Goal: Task Accomplishment & Management: Manage account settings

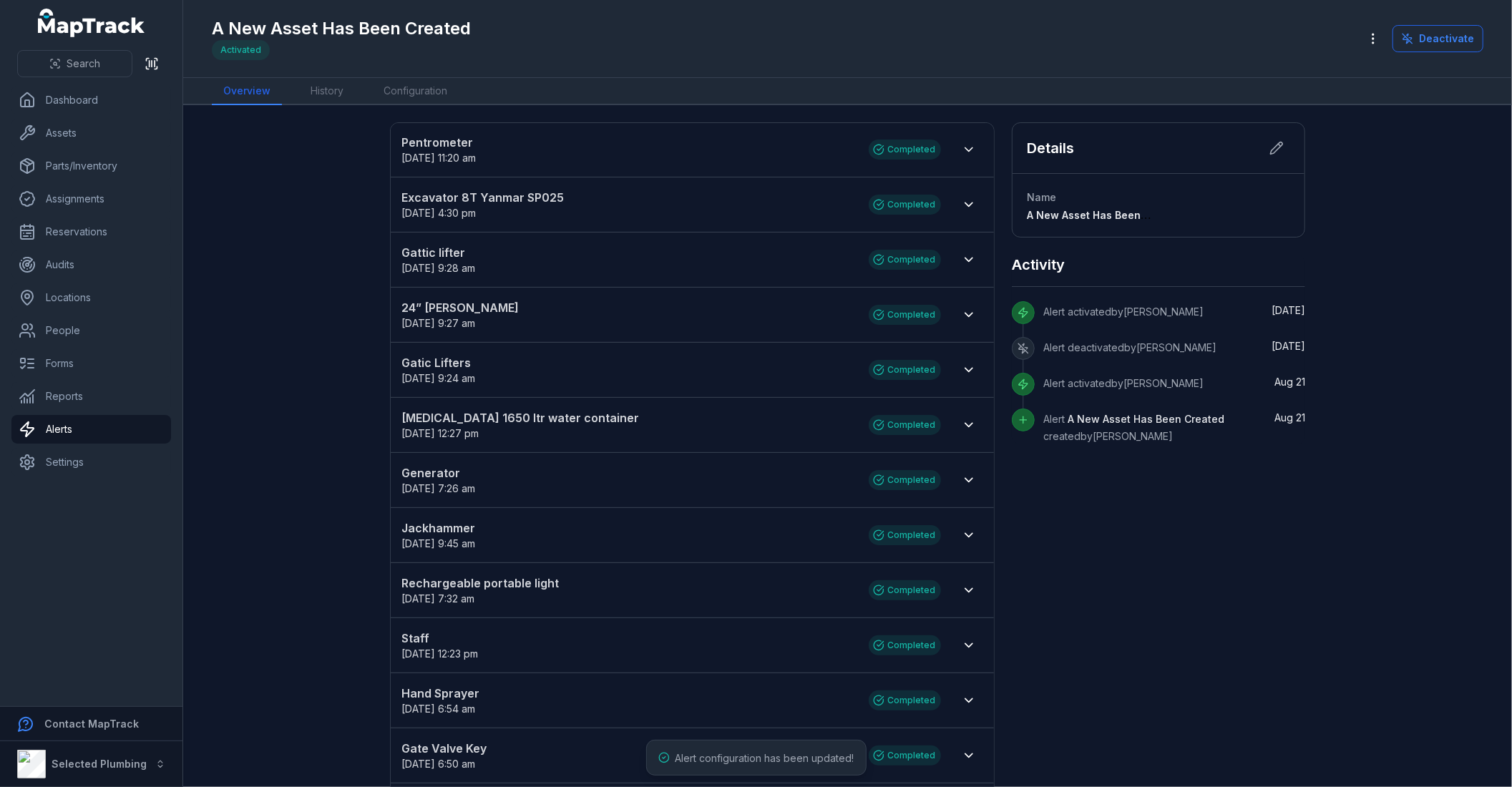
scroll to position [17, 0]
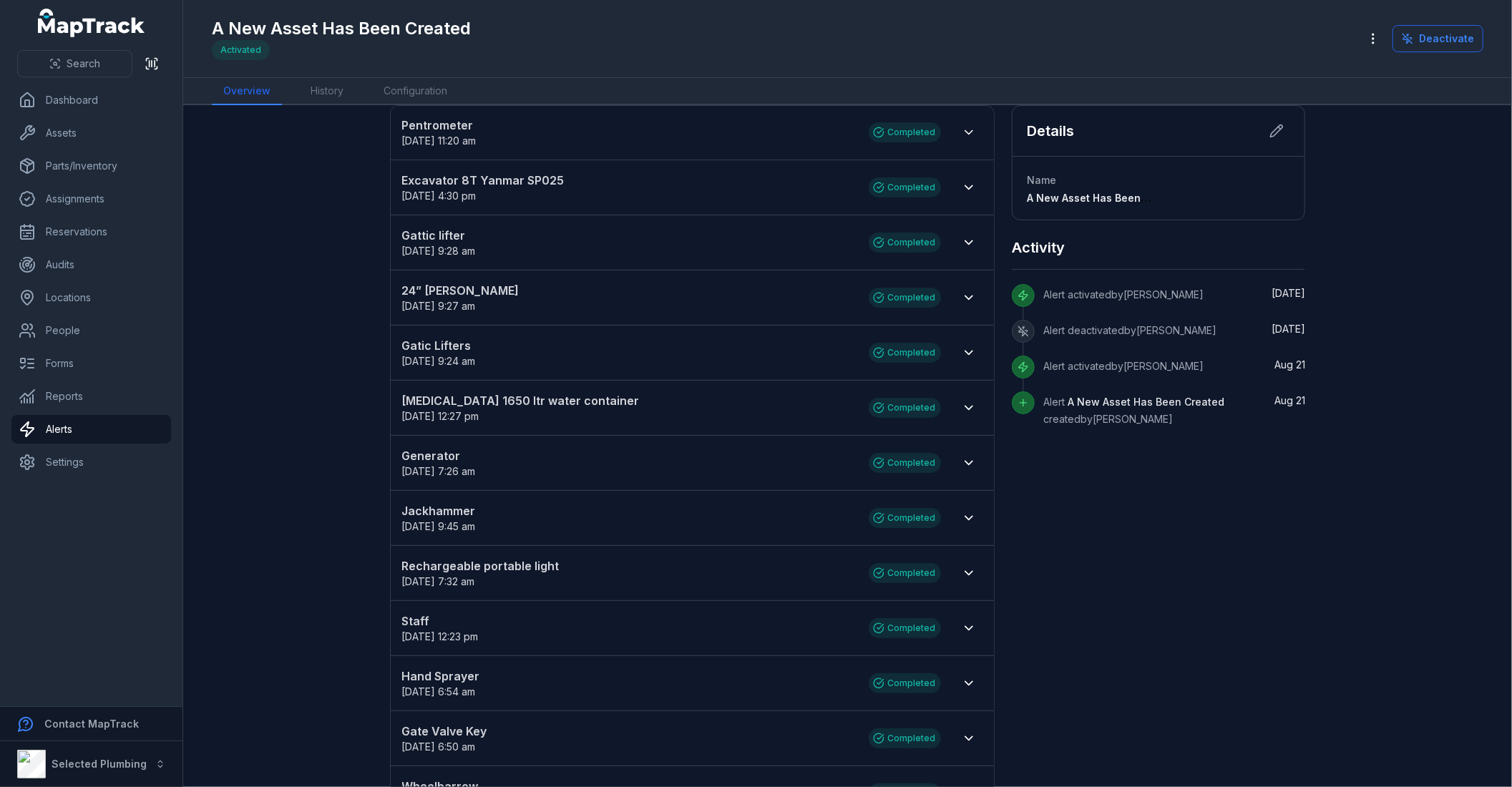
drag, startPoint x: 273, startPoint y: 444, endPoint x: 340, endPoint y: 452, distance: 67.5
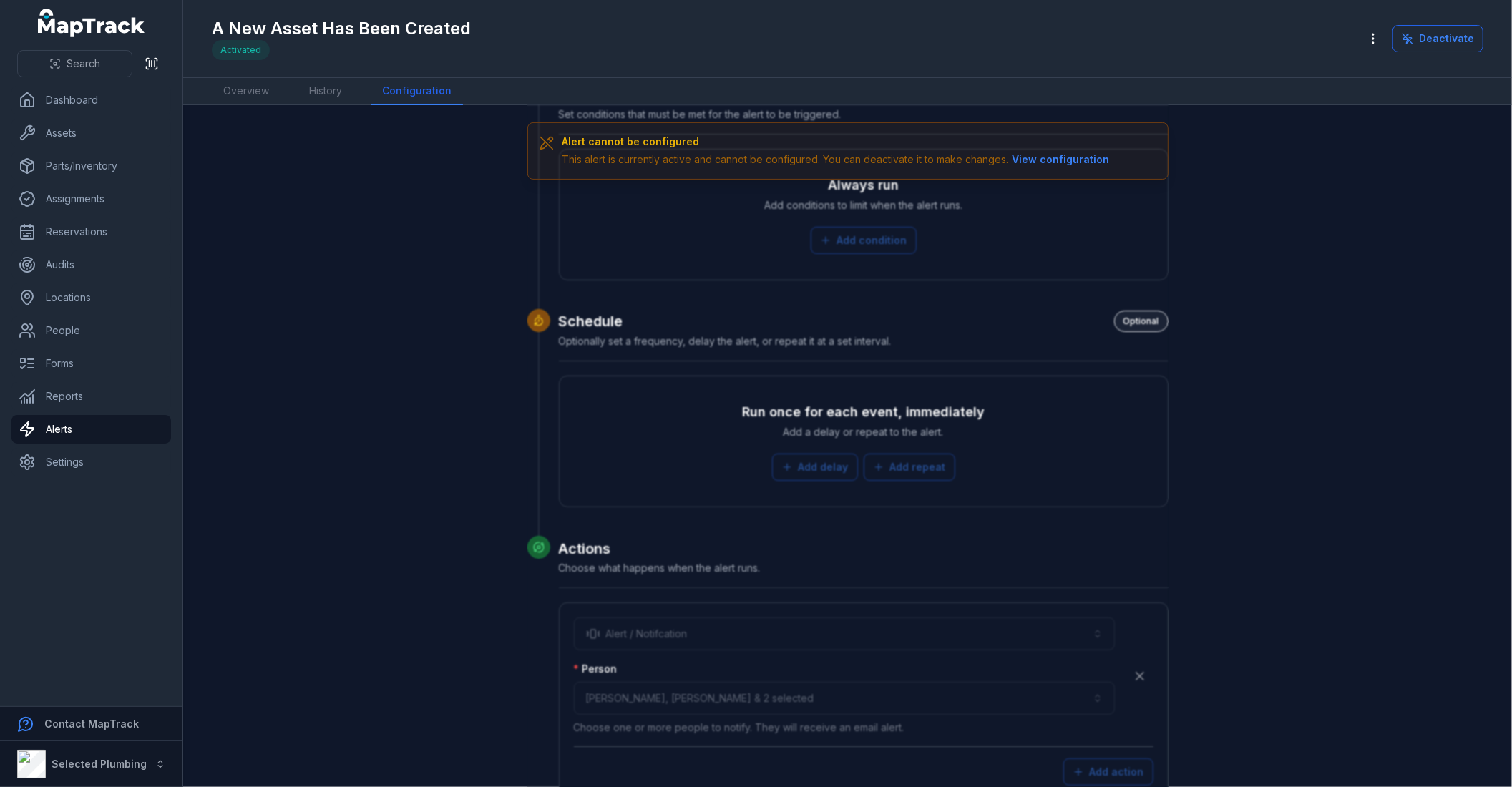
scroll to position [397, 0]
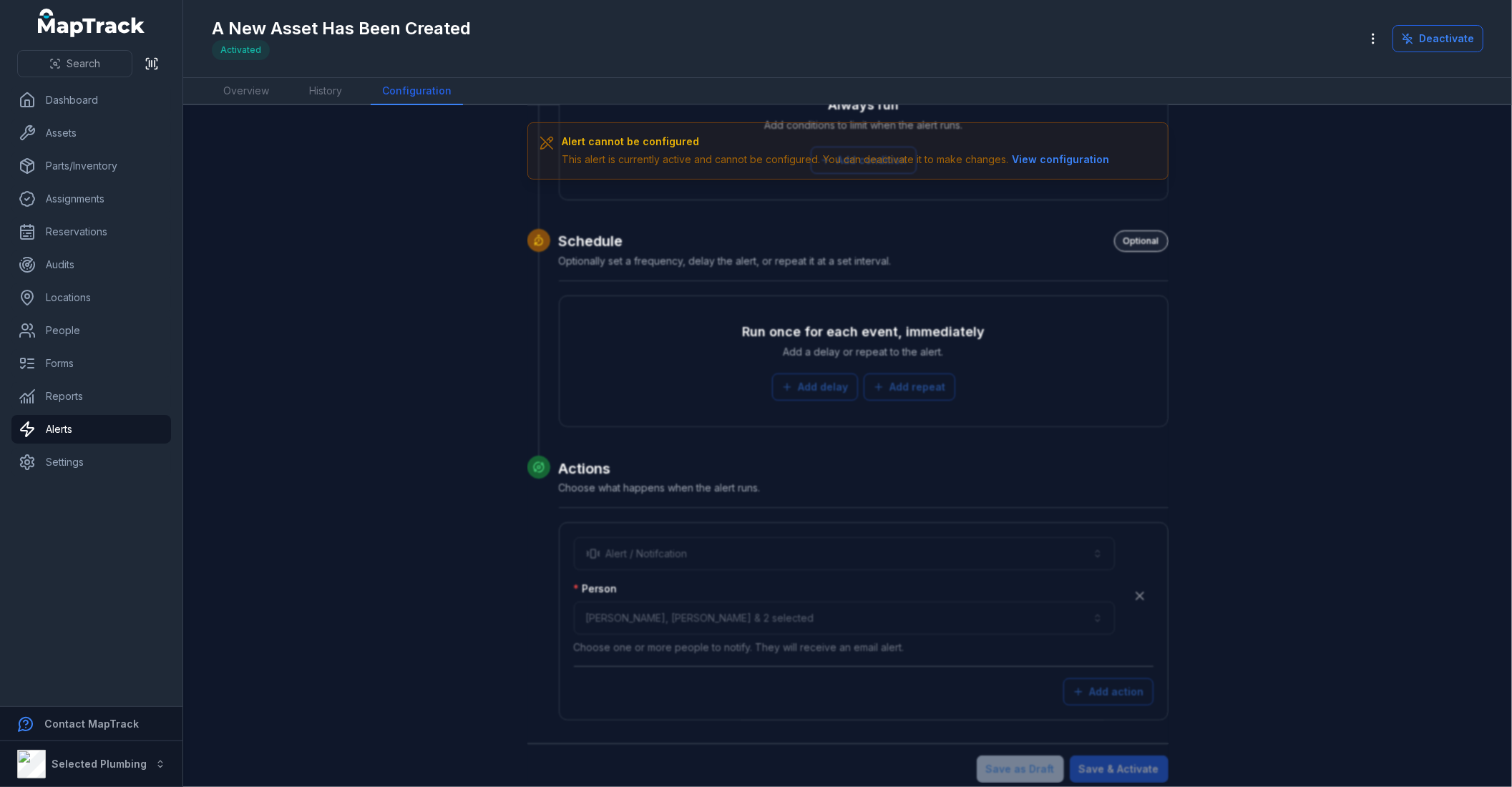
drag, startPoint x: 944, startPoint y: 427, endPoint x: 367, endPoint y: 492, distance: 580.6
click at [367, 492] on div "**********" at bounding box center [847, 253] width 1099 height 1057
click at [102, 426] on link "Alerts" at bounding box center [91, 429] width 159 height 29
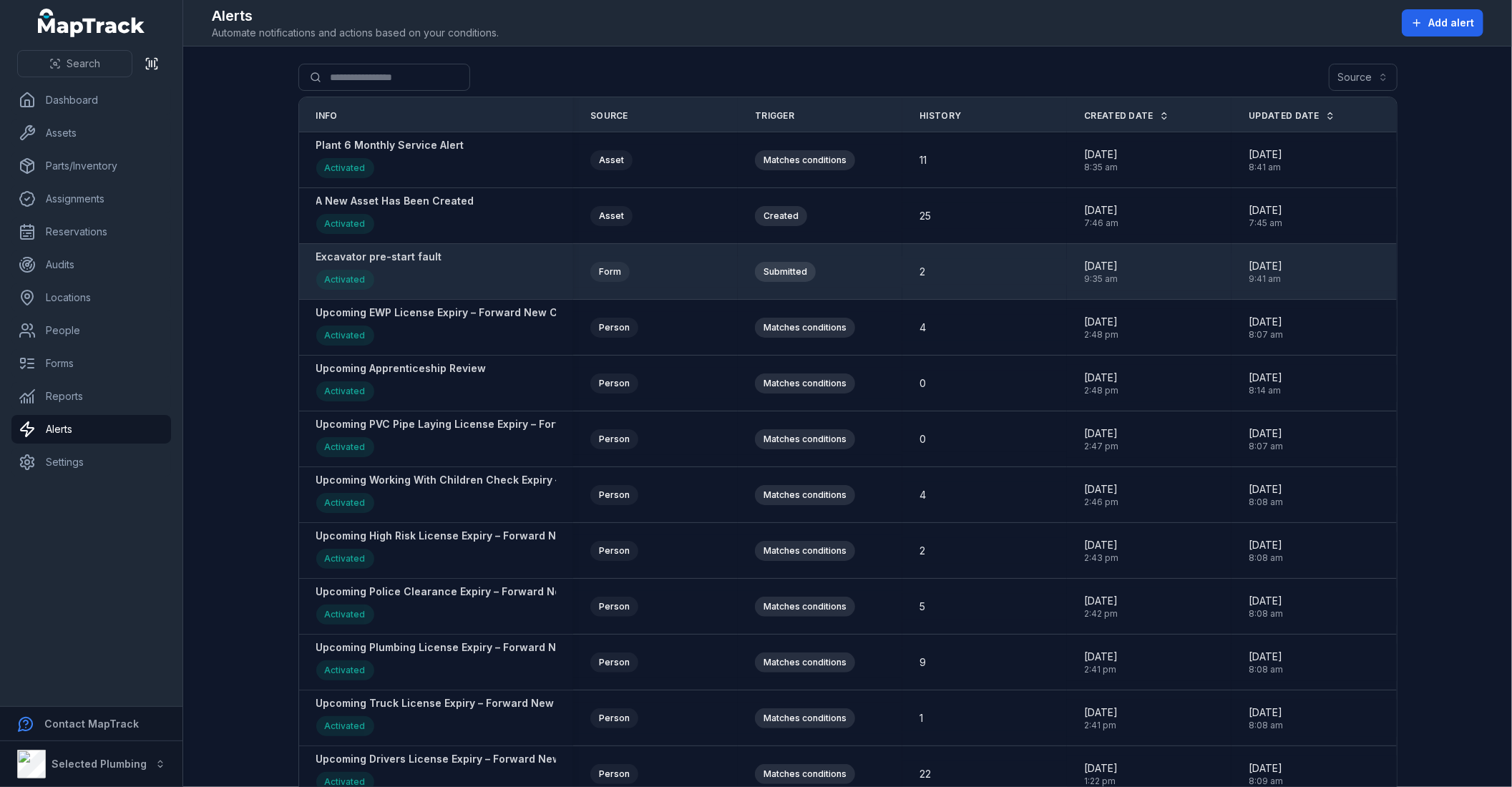
click at [390, 260] on strong "Excavator pre-start fault" at bounding box center [379, 257] width 126 height 14
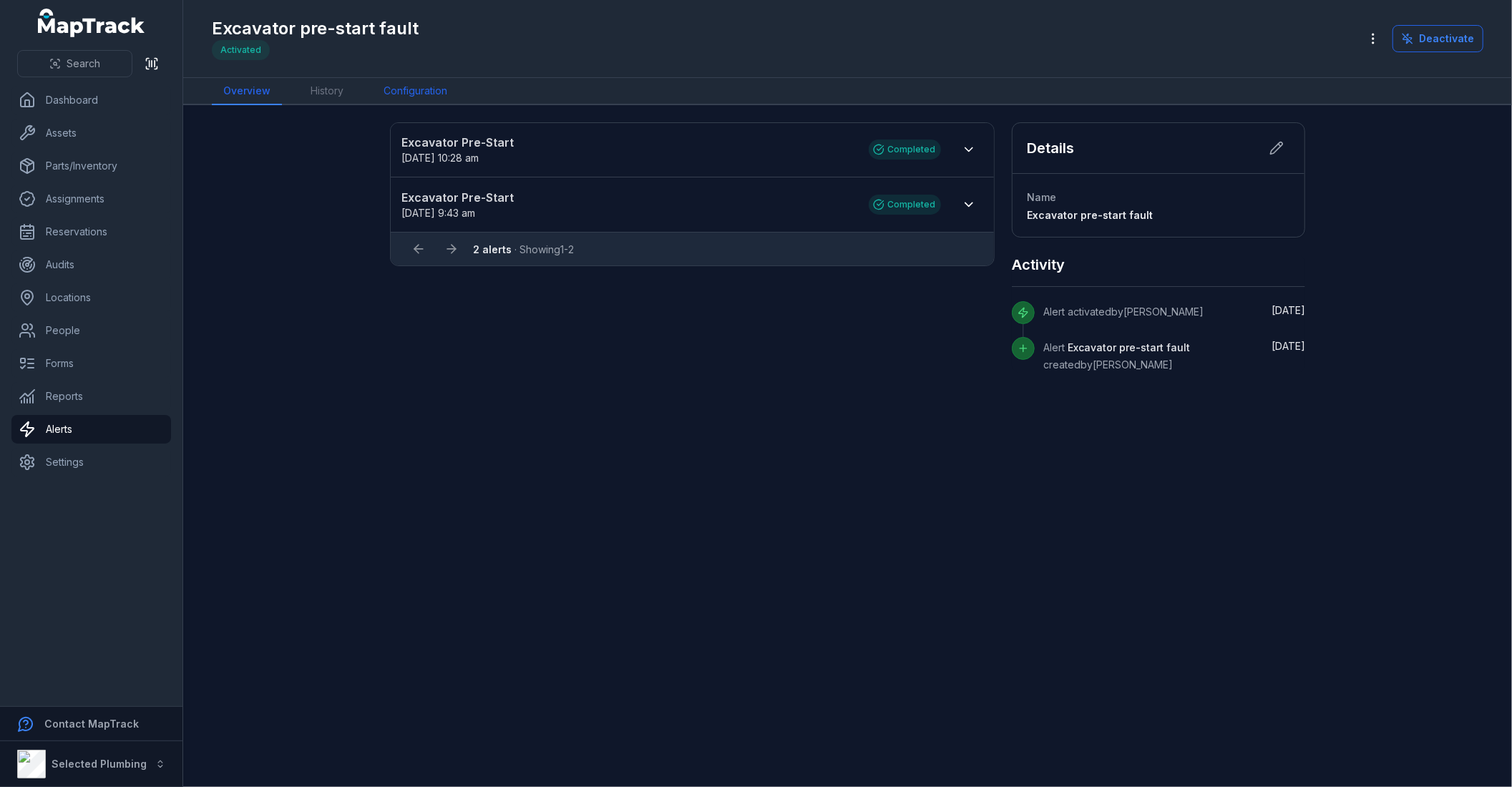
click at [397, 84] on link "Configuration" at bounding box center [415, 91] width 87 height 27
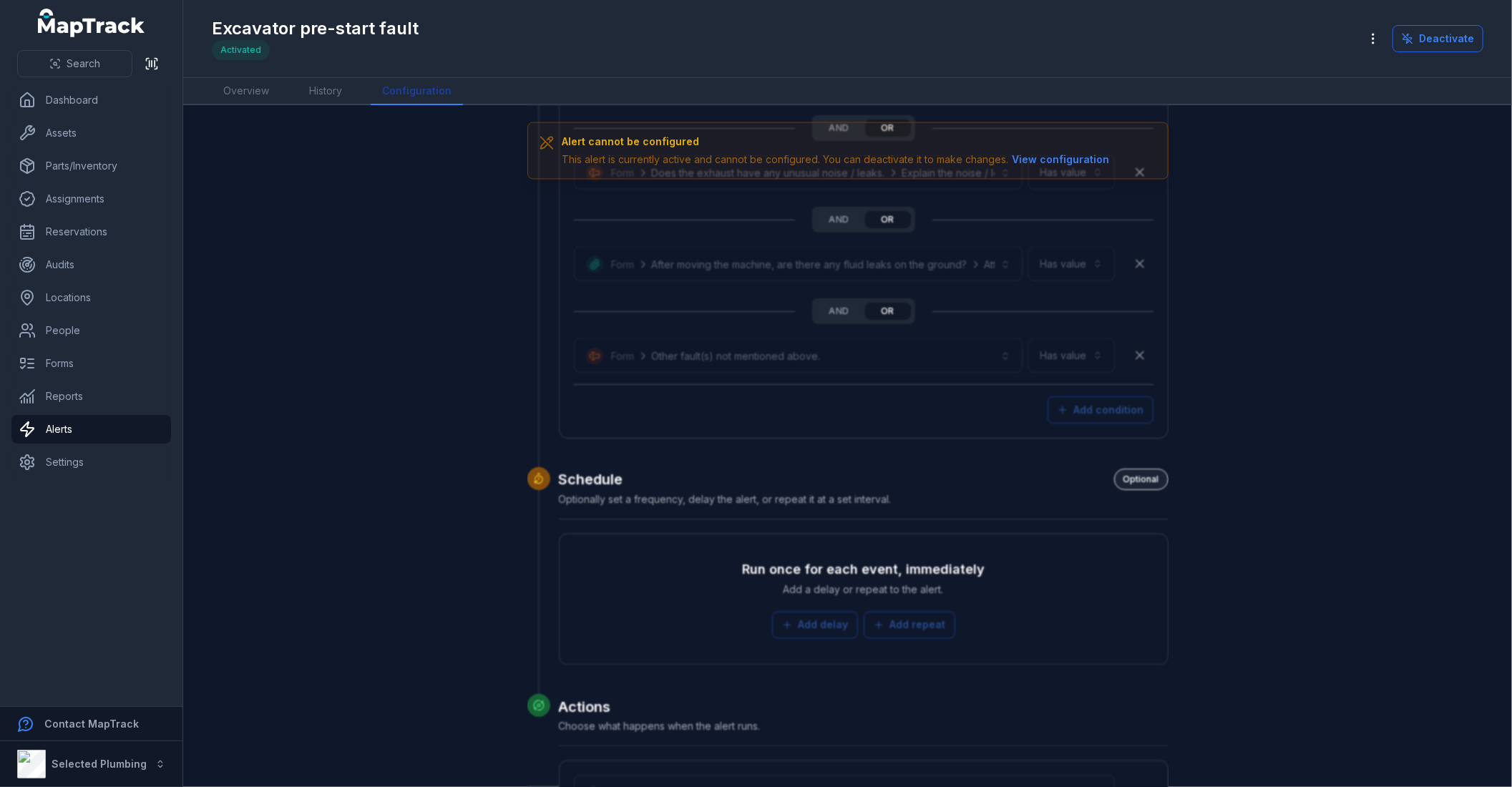
scroll to position [2237, 0]
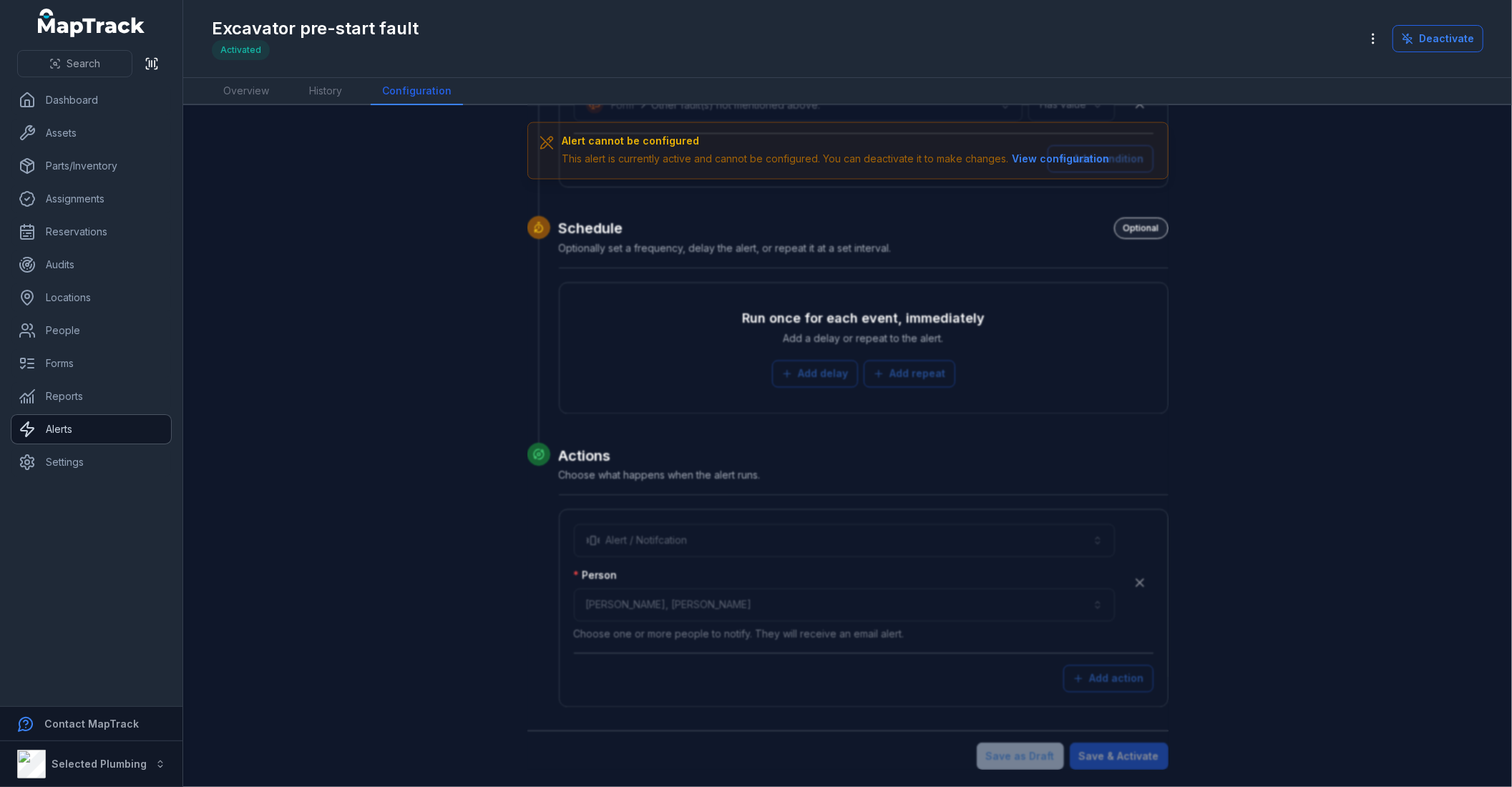
click at [97, 424] on link "Alerts" at bounding box center [91, 429] width 159 height 29
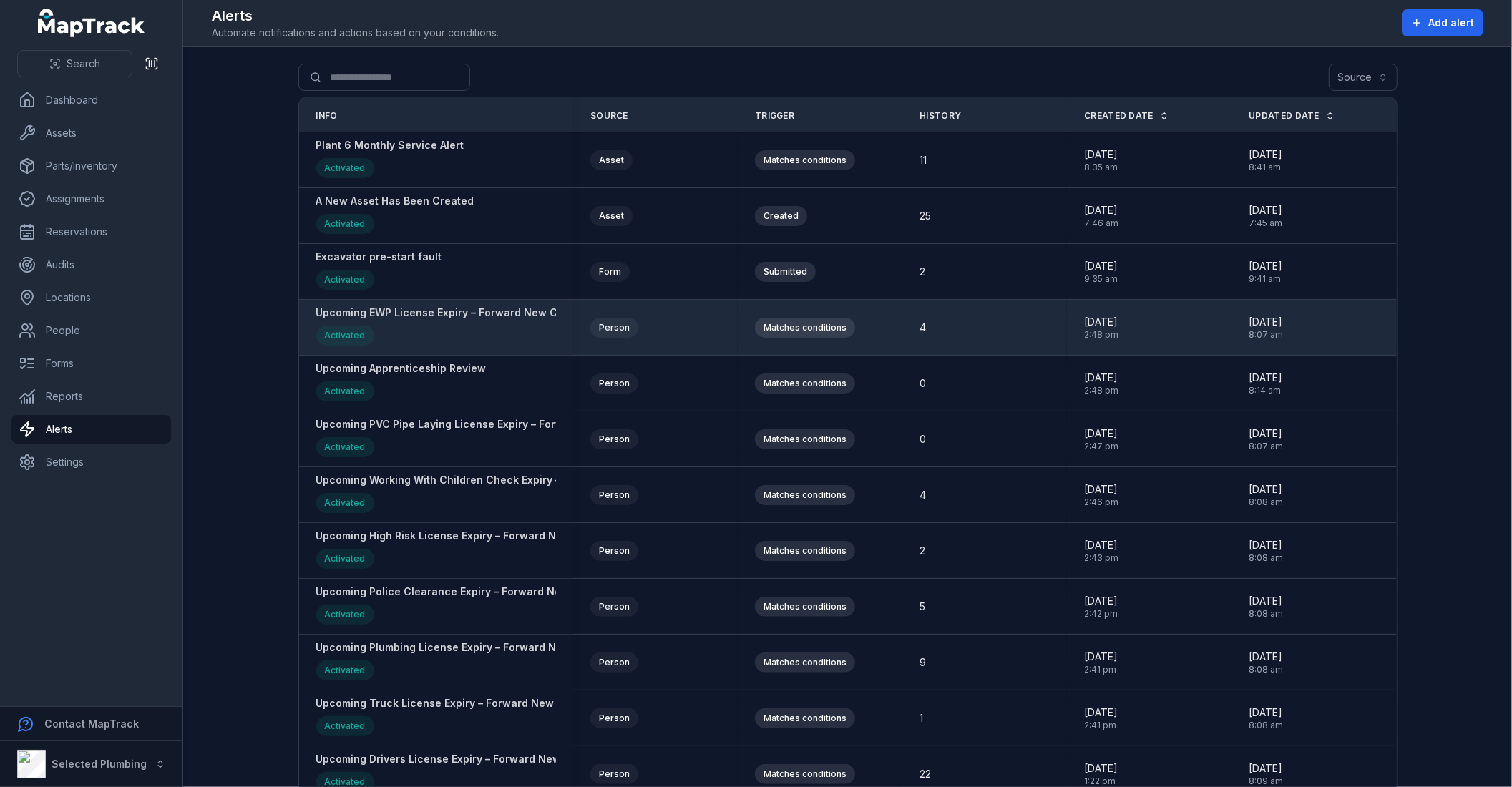
click at [402, 313] on strong "Upcoming EWP License Expiry – Forward New Copy To reception@selectedplumbing.co…" at bounding box center [636, 312] width 639 height 14
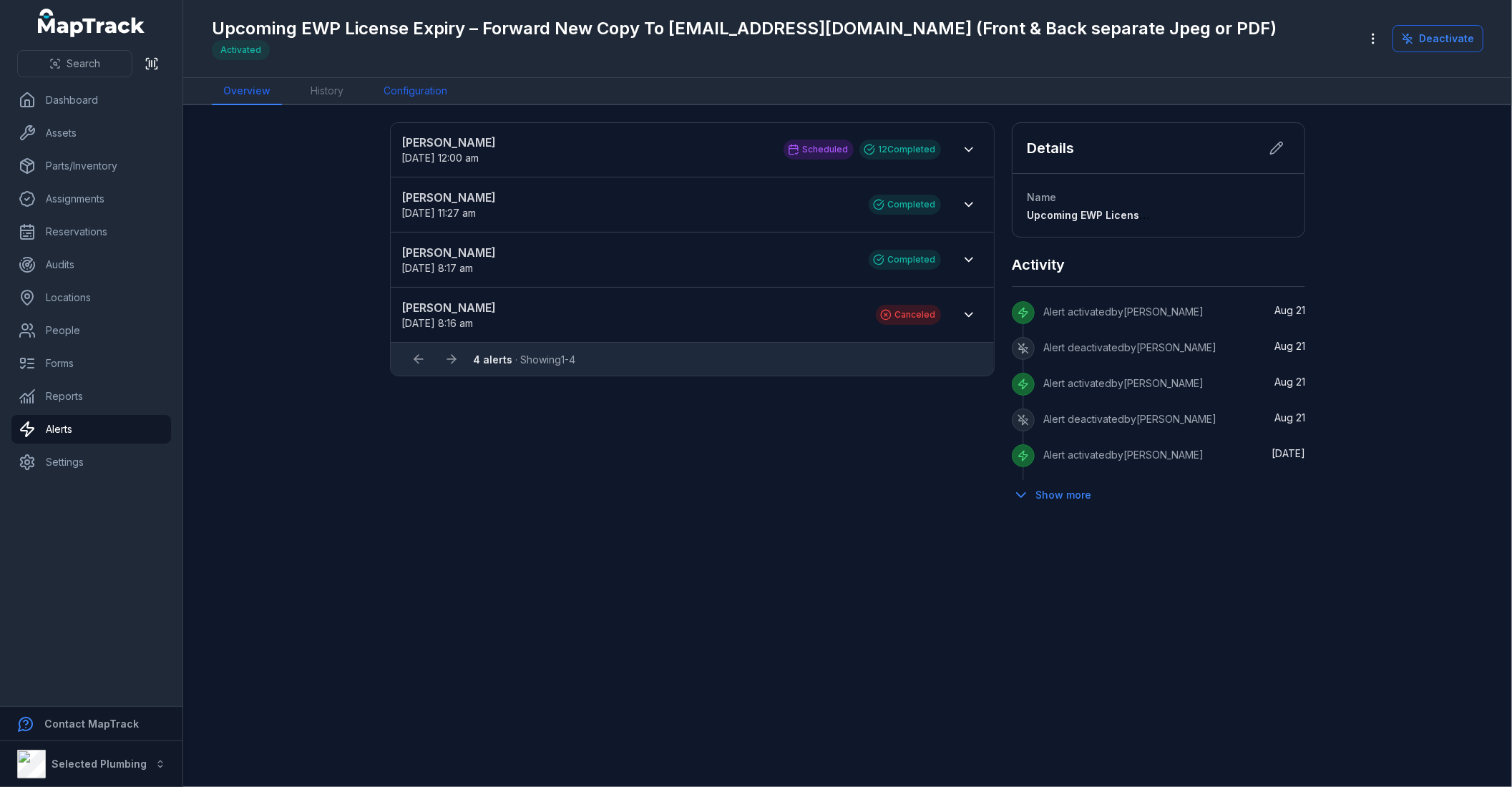
click at [415, 87] on link "Configuration" at bounding box center [415, 91] width 87 height 27
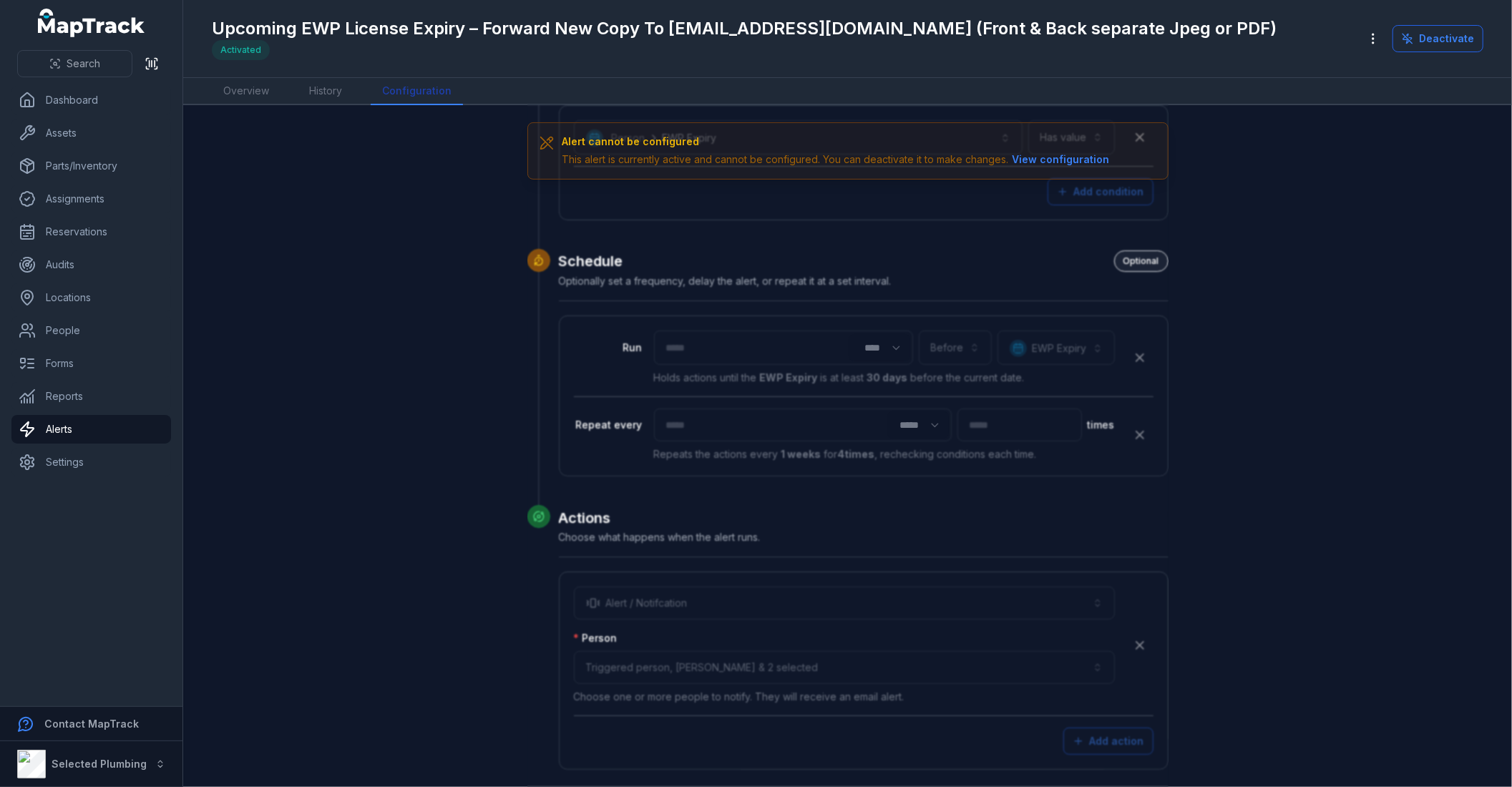
scroll to position [442, 0]
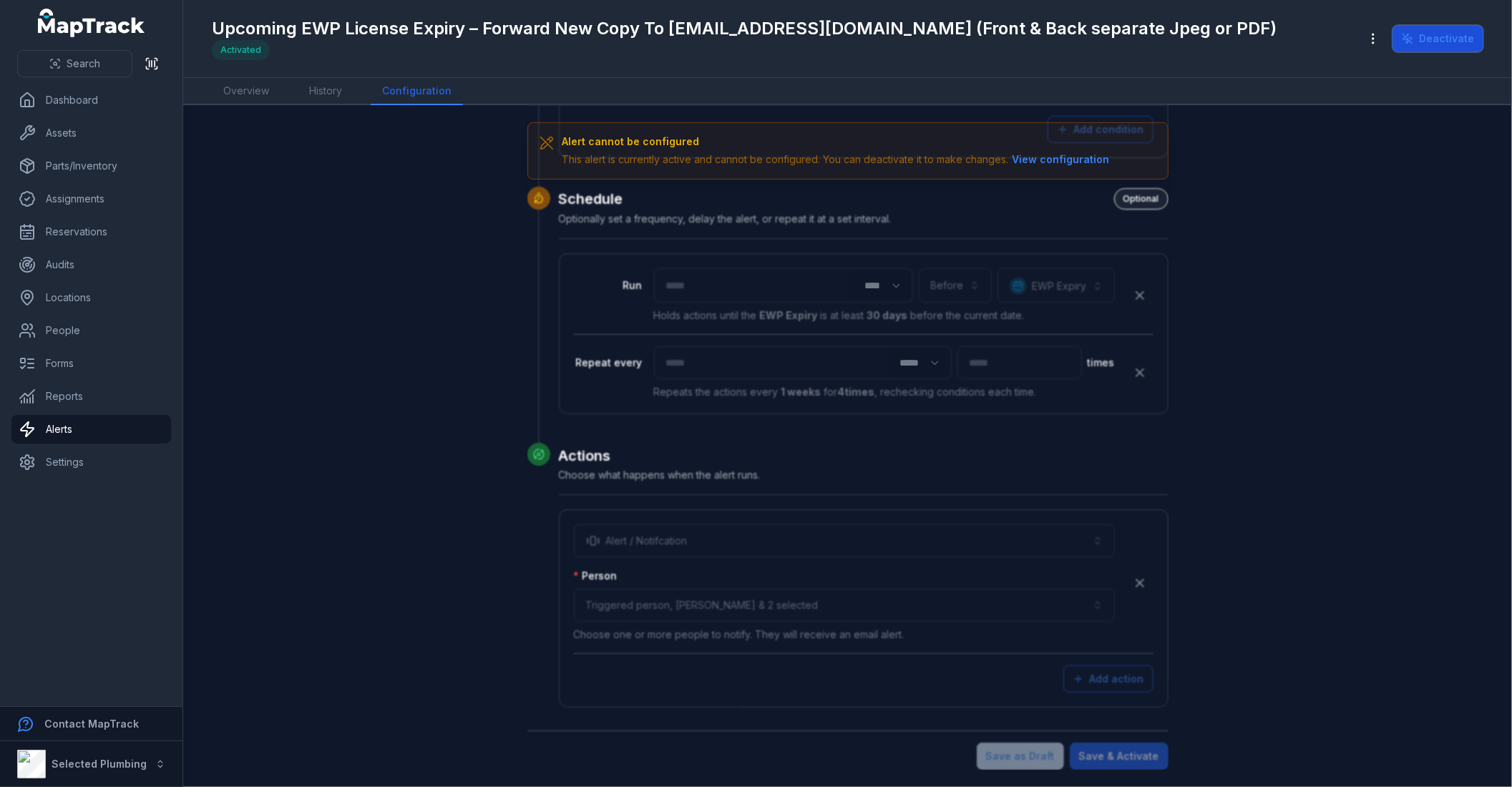
click at [1422, 37] on button "Deactivate" at bounding box center [1438, 38] width 91 height 27
